Goal: Find specific page/section: Find specific page/section

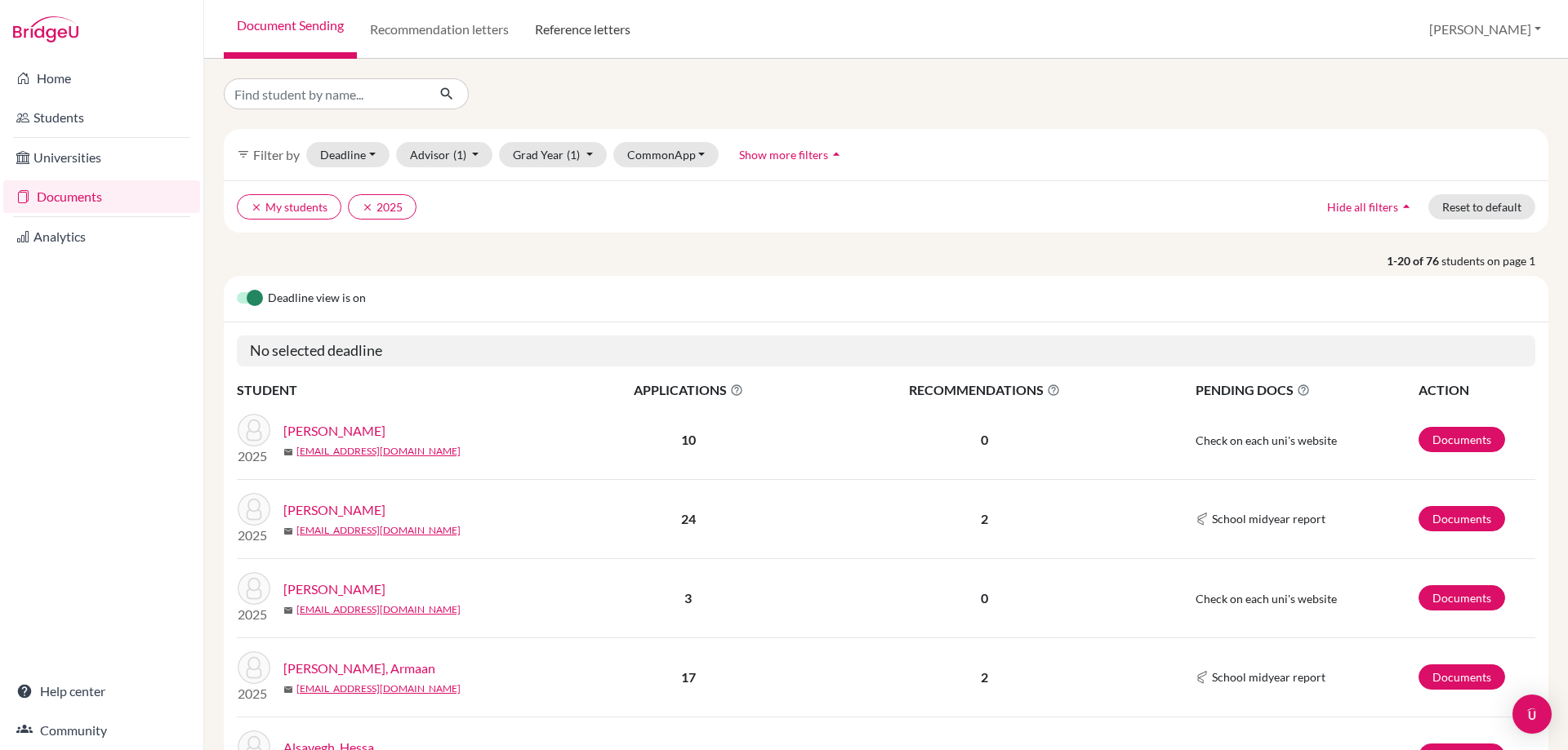
click at [588, 35] on link "Reference letters" at bounding box center [582, 29] width 122 height 59
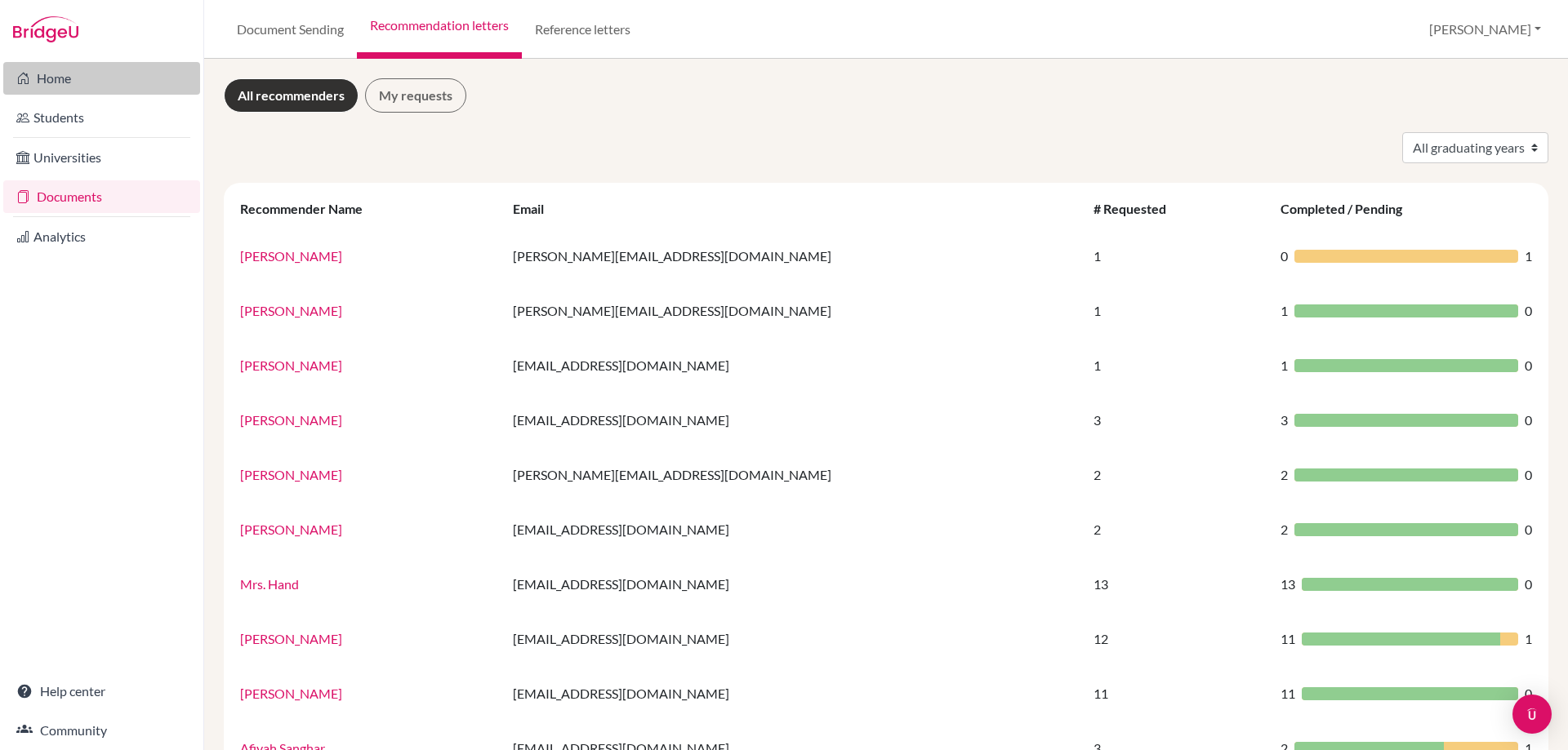
click at [64, 72] on link "Home" at bounding box center [101, 79] width 196 height 33
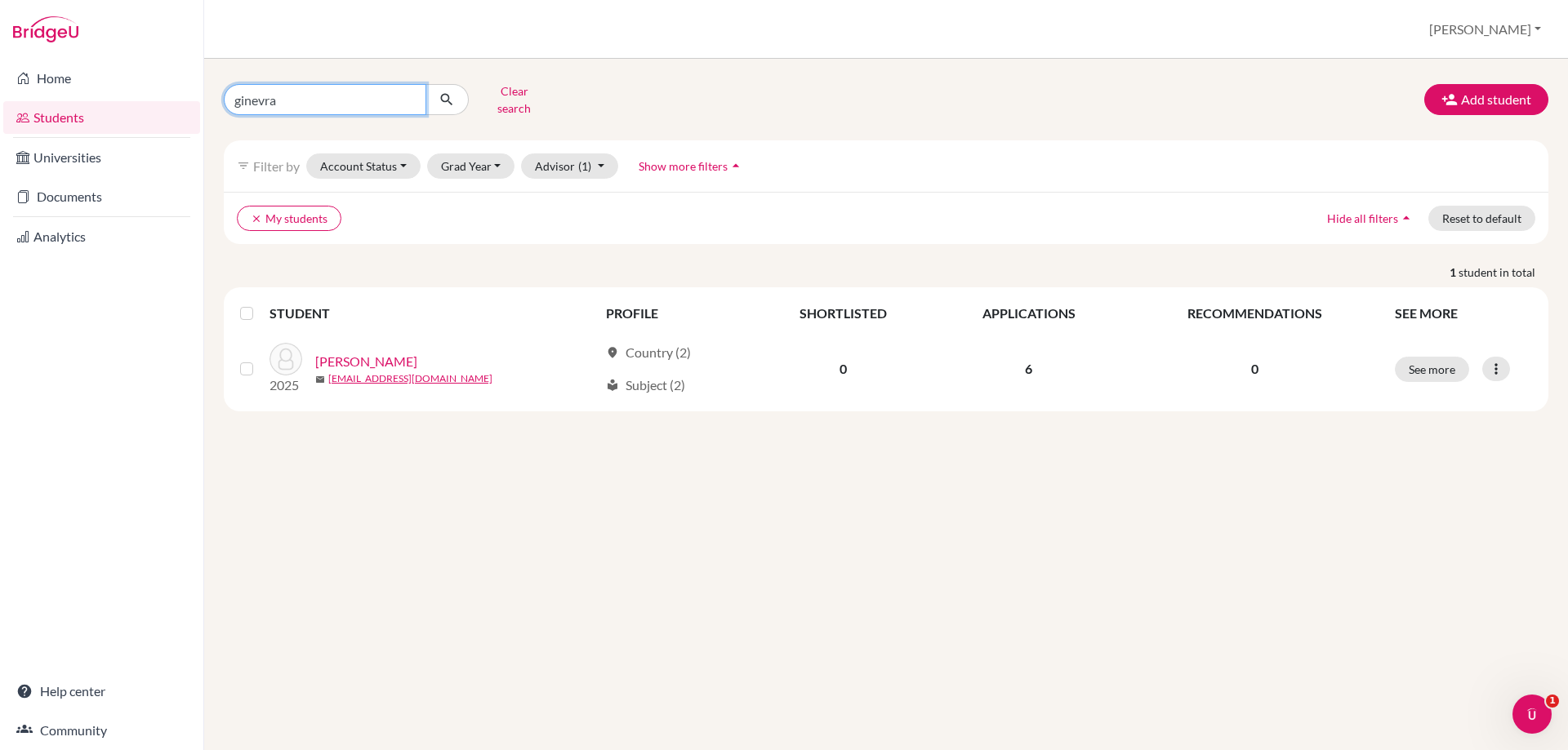
drag, startPoint x: 0, startPoint y: 0, endPoint x: 228, endPoint y: 86, distance: 243.7
click at [228, 86] on input "ginevra" at bounding box center [325, 99] width 202 height 31
type input "siya"
click button "submit" at bounding box center [447, 99] width 43 height 31
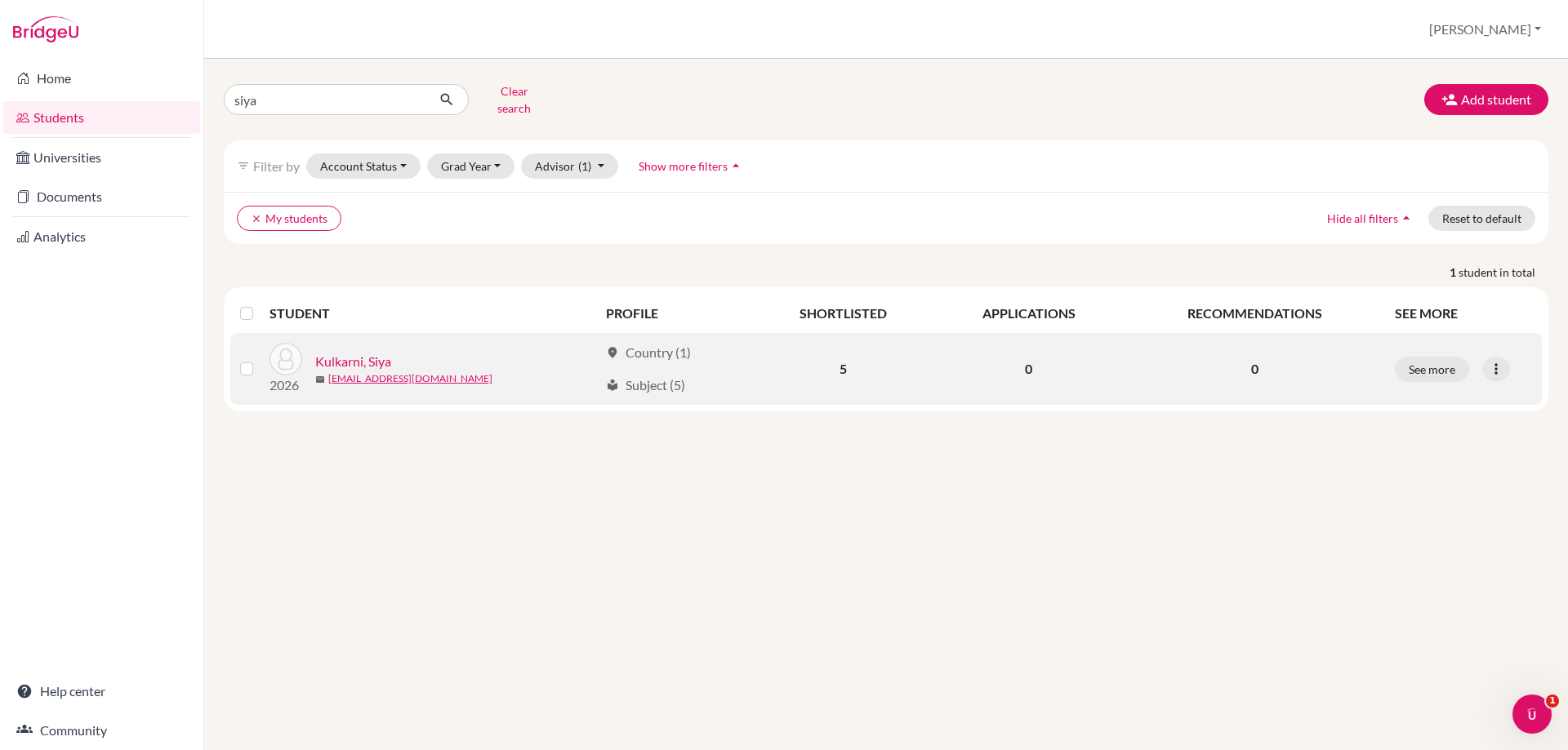
click at [360, 352] on link "Kulkarni, Siya" at bounding box center [353, 362] width 76 height 20
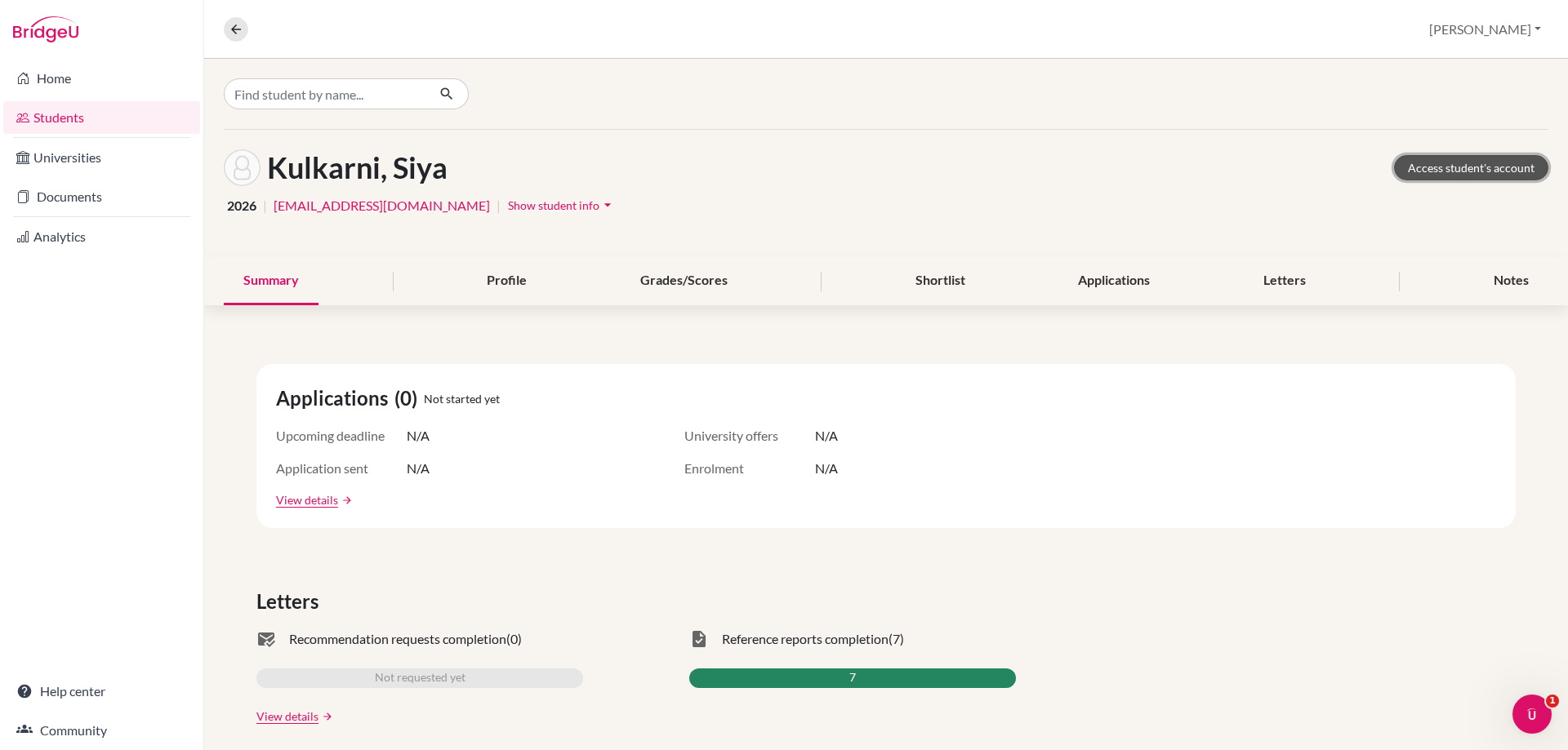
click at [1439, 167] on link "Access student's account" at bounding box center [1471, 167] width 154 height 25
